Goal: Task Accomplishment & Management: Use online tool/utility

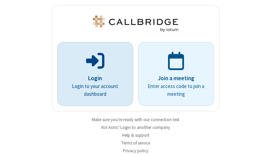
click at [92, 78] on p "Login" at bounding box center [95, 78] width 57 height 9
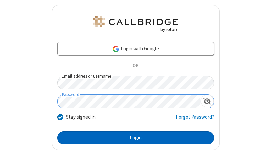
click at [133, 138] on button "Login" at bounding box center [135, 138] width 157 height 14
